Goal: Information Seeking & Learning: Learn about a topic

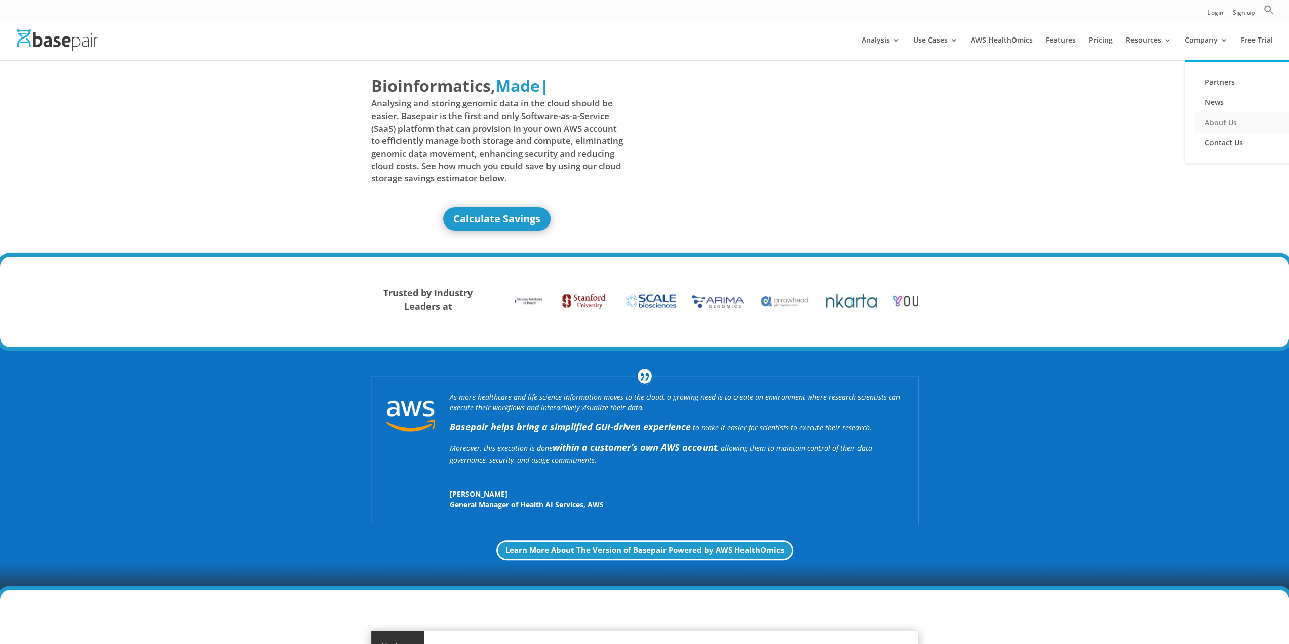
click at [1225, 123] on link "About Us" at bounding box center [1244, 122] width 101 height 20
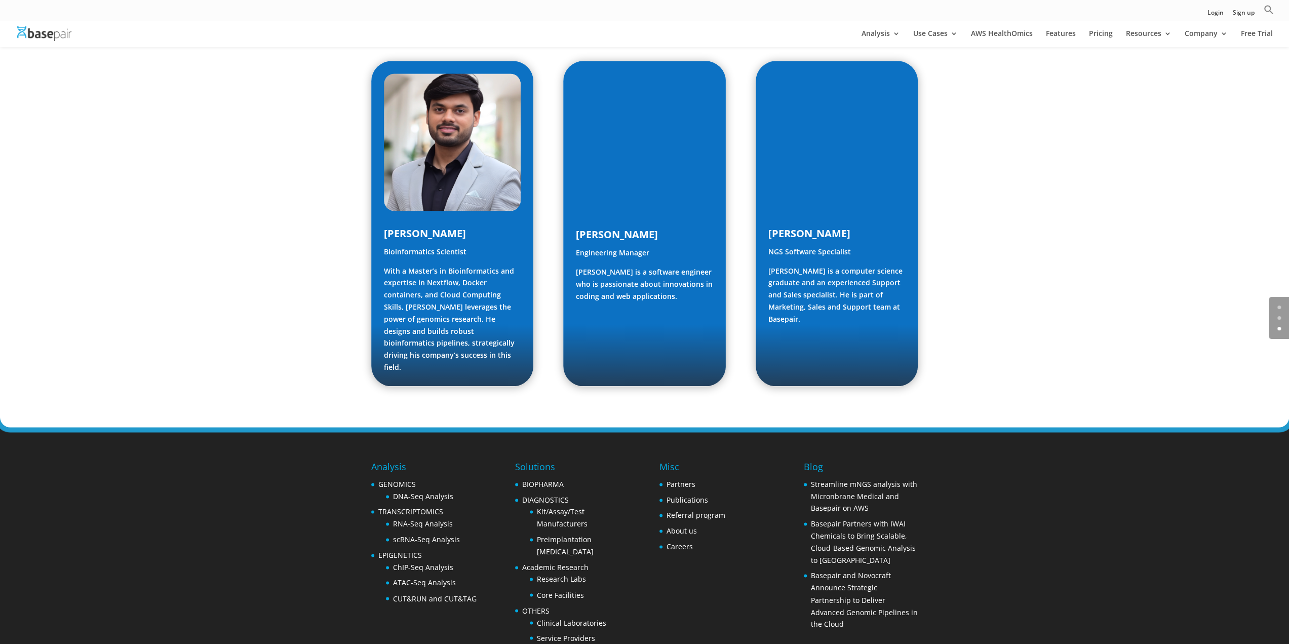
scroll to position [1342, 0]
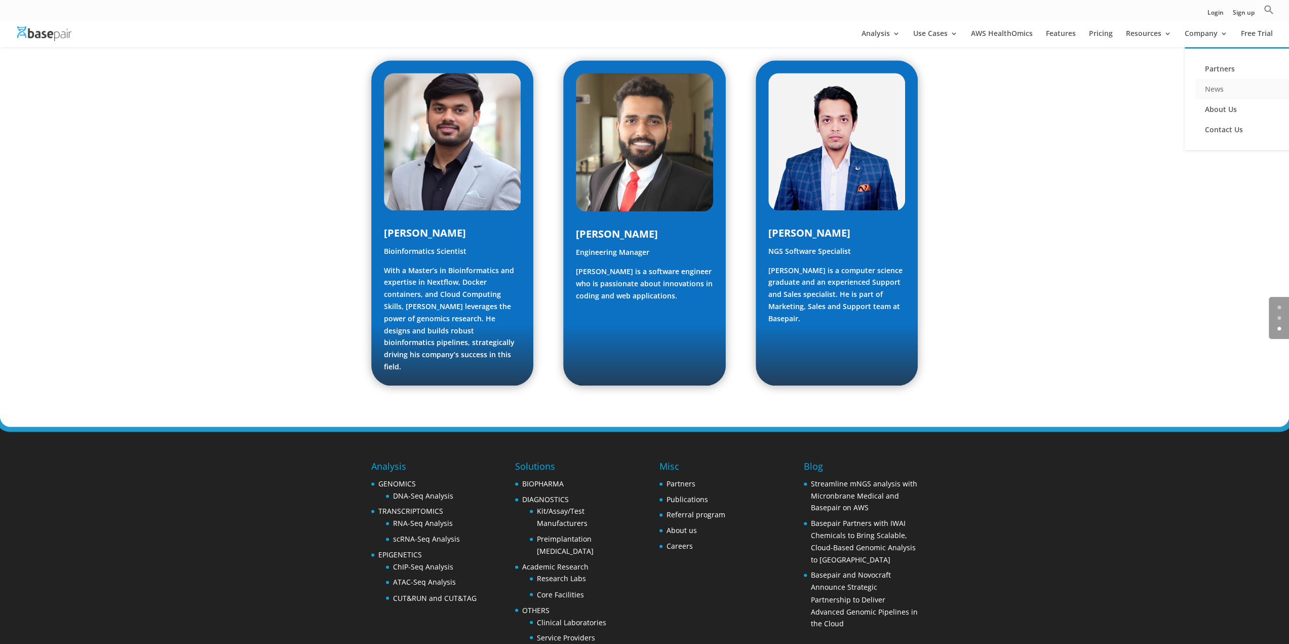
click at [1223, 88] on link "News" at bounding box center [1244, 89] width 101 height 20
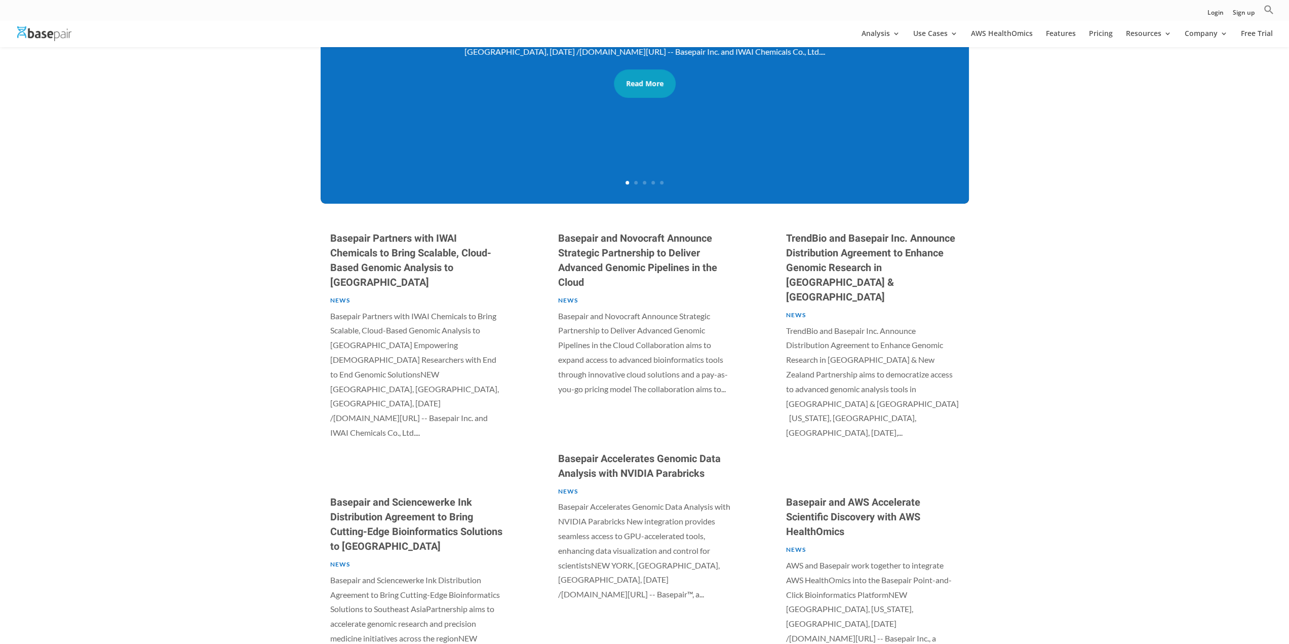
scroll to position [557, 0]
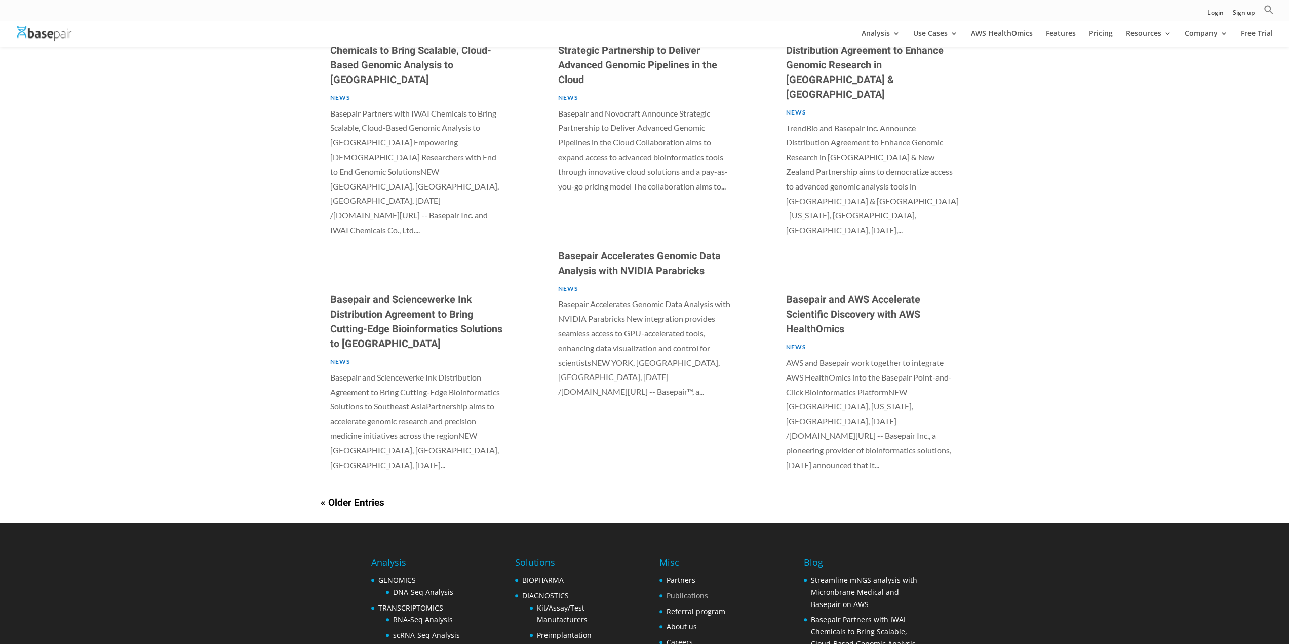
click at [680, 590] on link "Publications" at bounding box center [687, 595] width 42 height 10
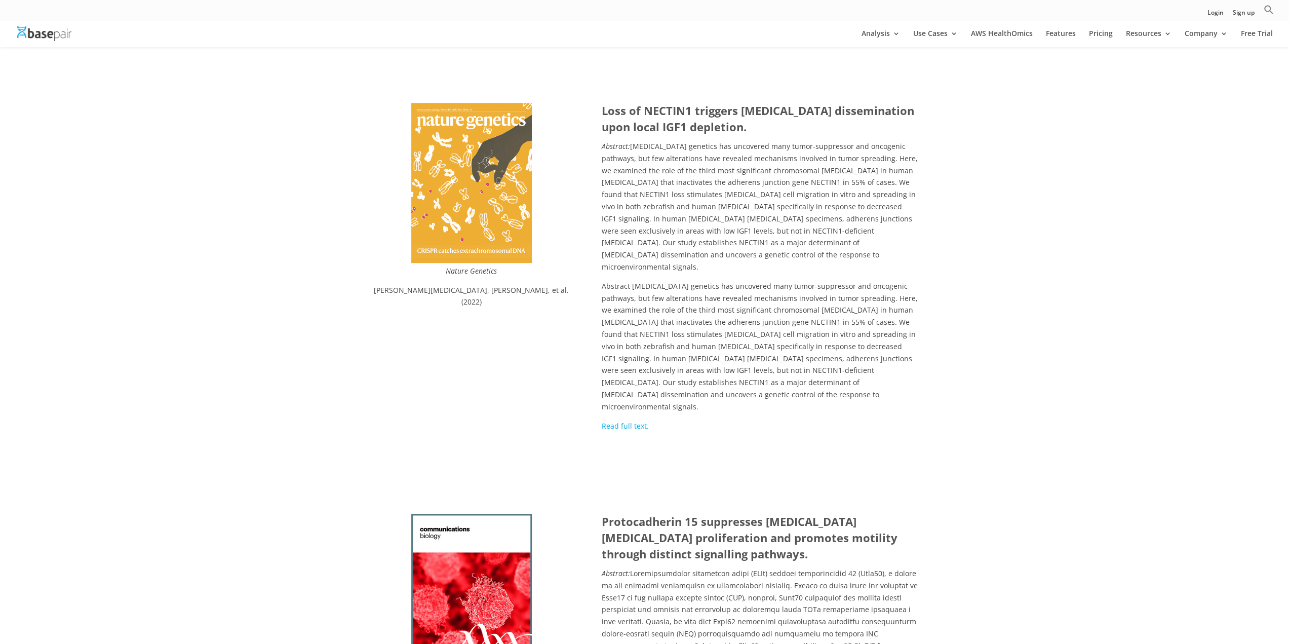
scroll to position [810, 0]
